Goal: Task Accomplishment & Management: Complete application form

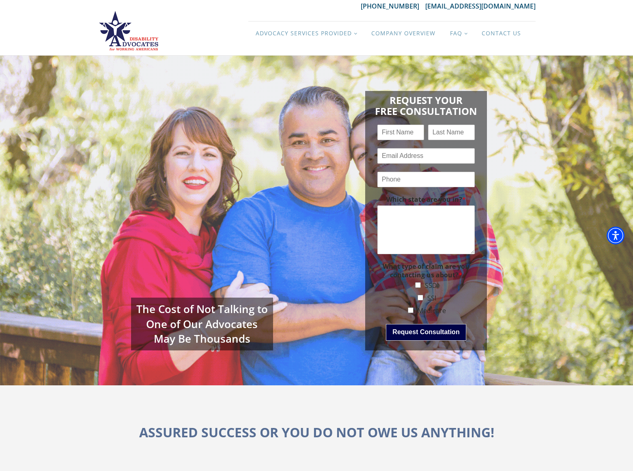
click at [418, 285] on input "SSDI" at bounding box center [418, 285] width 6 height 6
checkbox input "true"
click at [420, 297] on input "SSI" at bounding box center [421, 298] width 6 height 6
checkbox input "true"
click at [410, 310] on input "Medicare" at bounding box center [411, 310] width 6 height 6
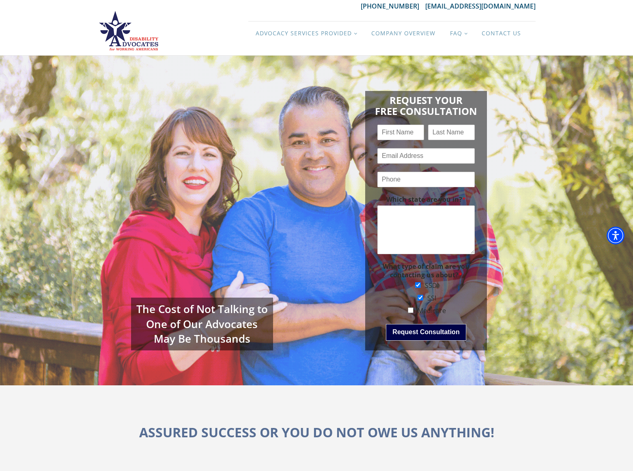
checkbox input "true"
type input "[PERSON_NAME]"
type input "[EMAIL_ADDRESS][DOMAIN_NAME]"
type input "[PHONE_NUMBER]"
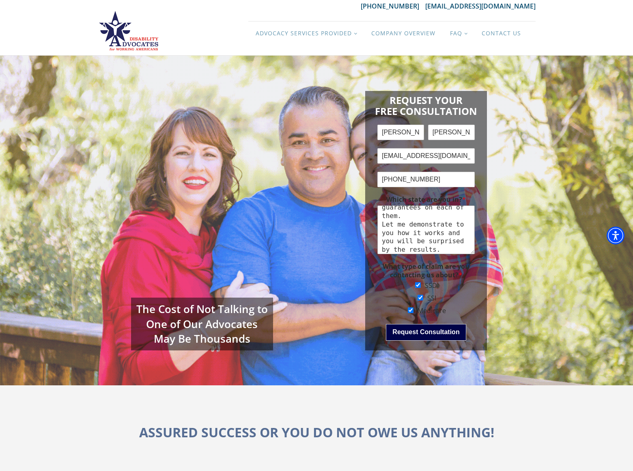
click at [426, 230] on textarea "I am not offering to you SEO, nor Pay Per Click Advertising. It's something com…" at bounding box center [425, 229] width 97 height 49
type textarea "I am not offering to you SEO, nor Pay Per Click Advertising. It's something com…"
click at [426, 332] on button "Request Consultation" at bounding box center [426, 332] width 80 height 16
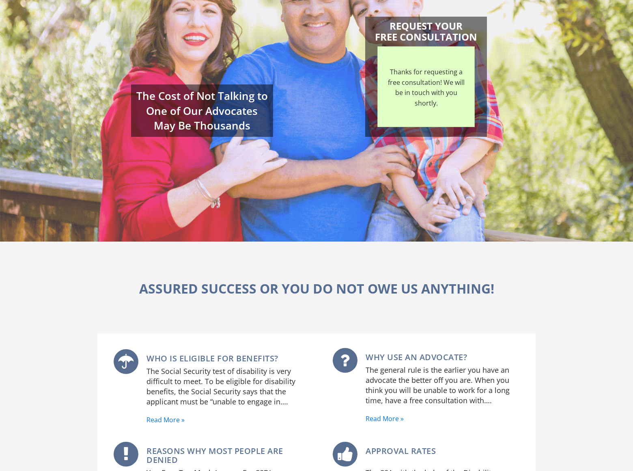
scroll to position [149, 0]
